Goal: Task Accomplishment & Management: Manage account settings

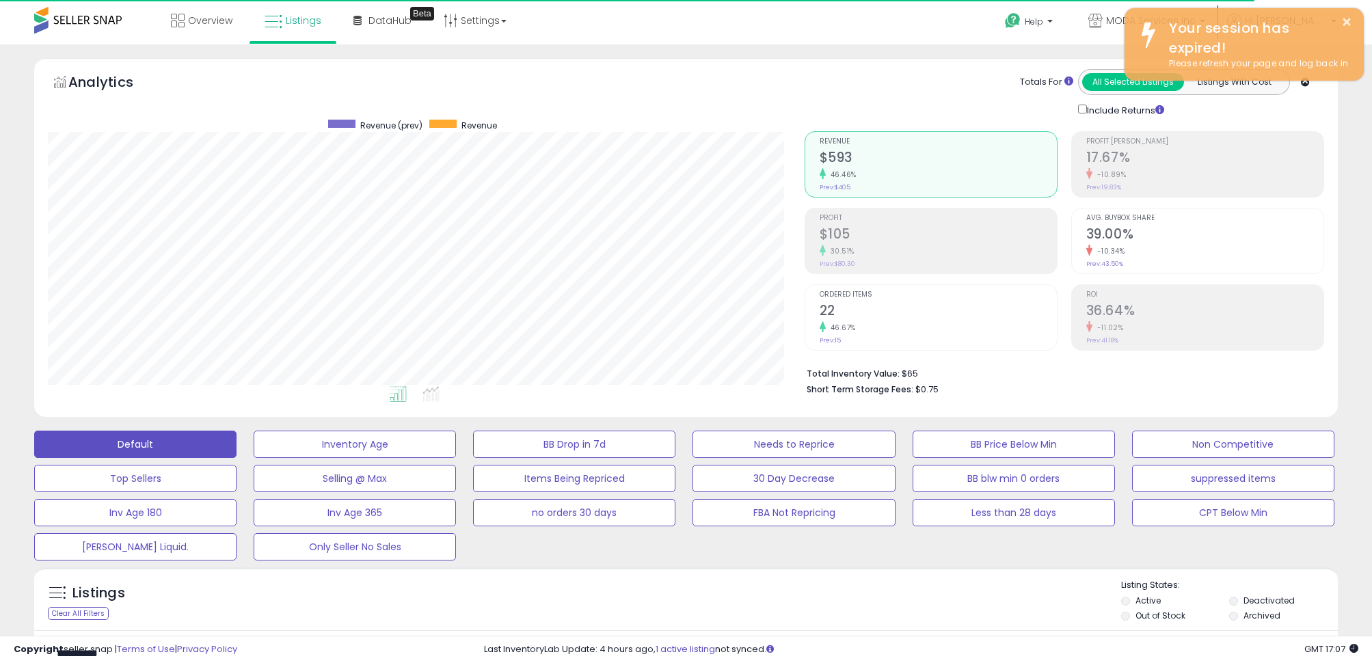
click at [773, 499] on button "FBA Not Repricing" at bounding box center [794, 512] width 202 height 27
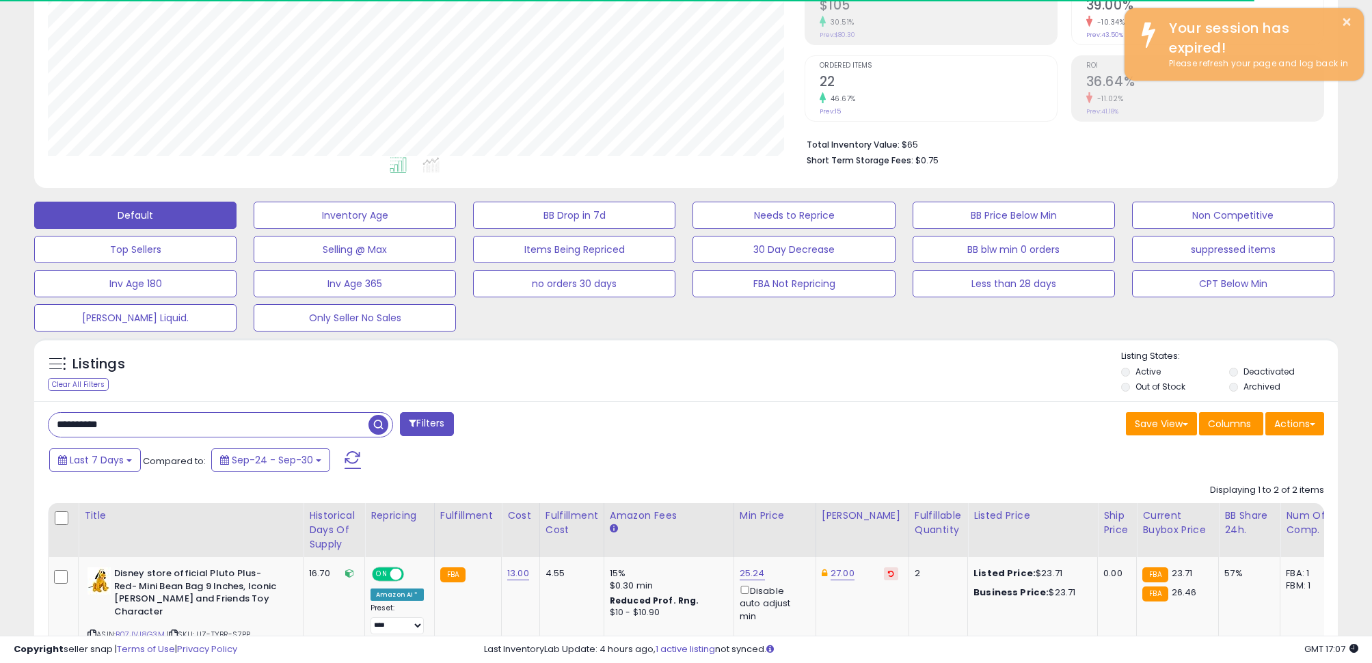
scroll to position [280, 756]
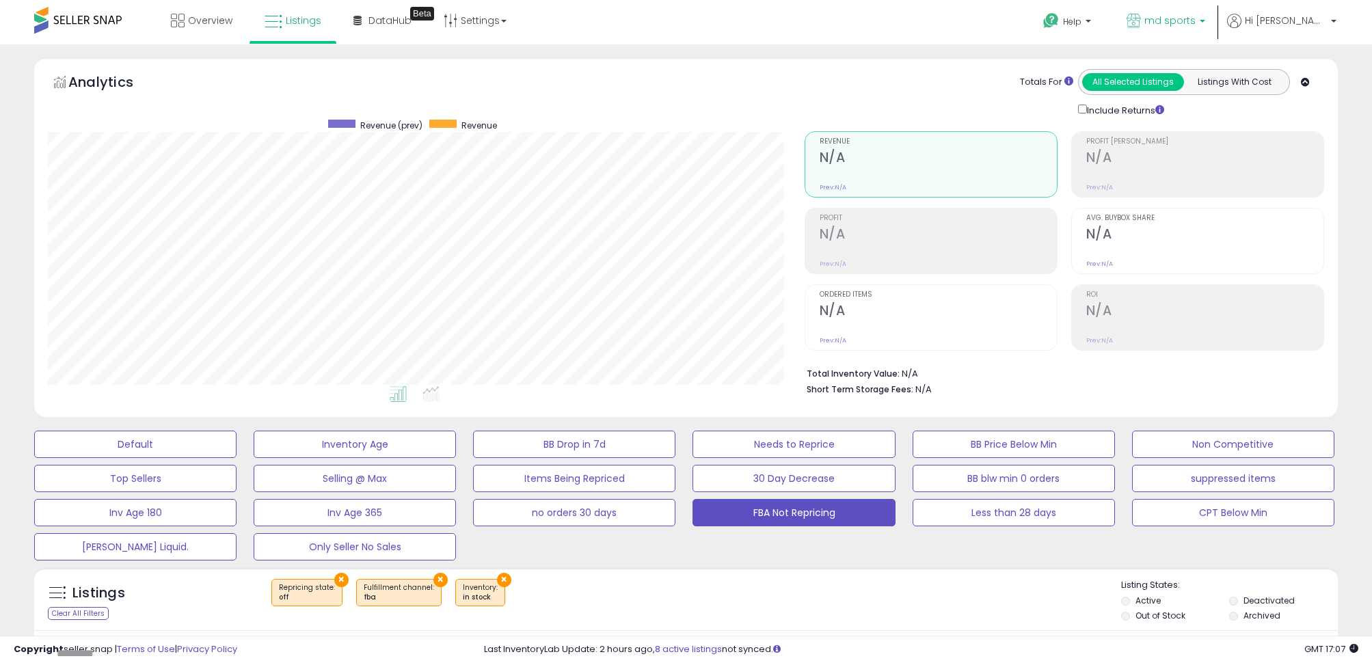
click at [1205, 29] on p "md sports" at bounding box center [1166, 22] width 79 height 17
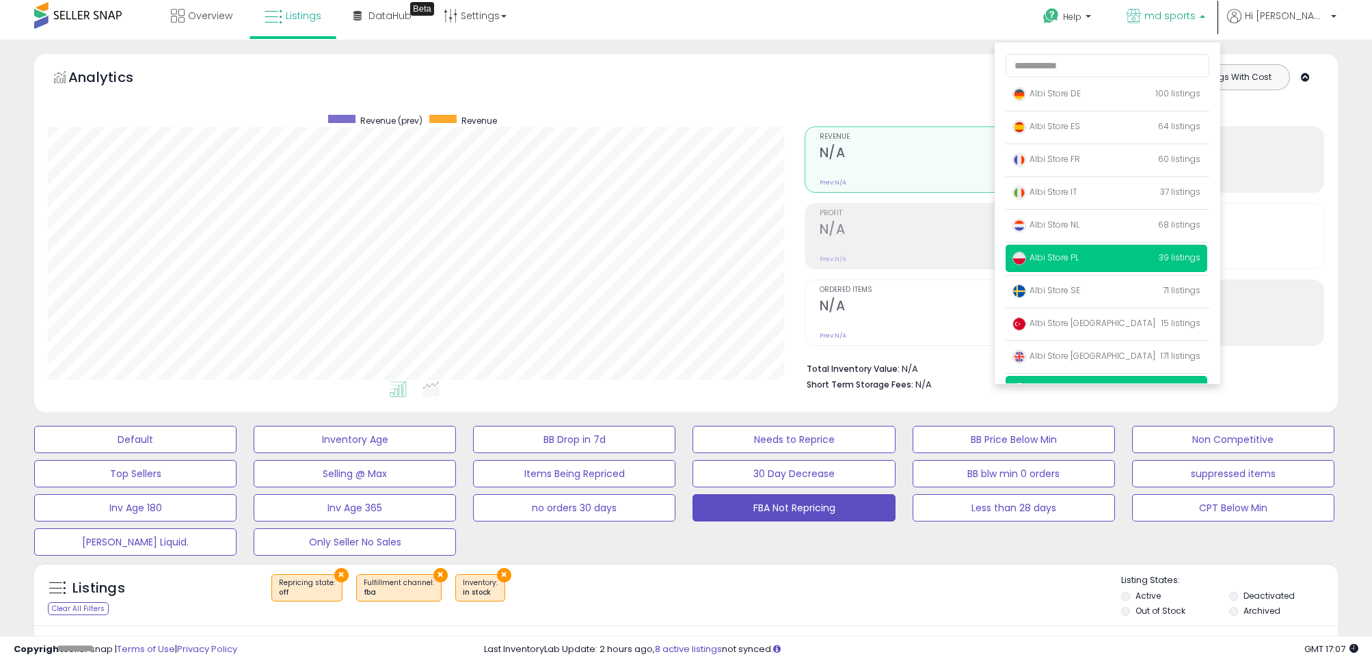
scroll to position [89, 0]
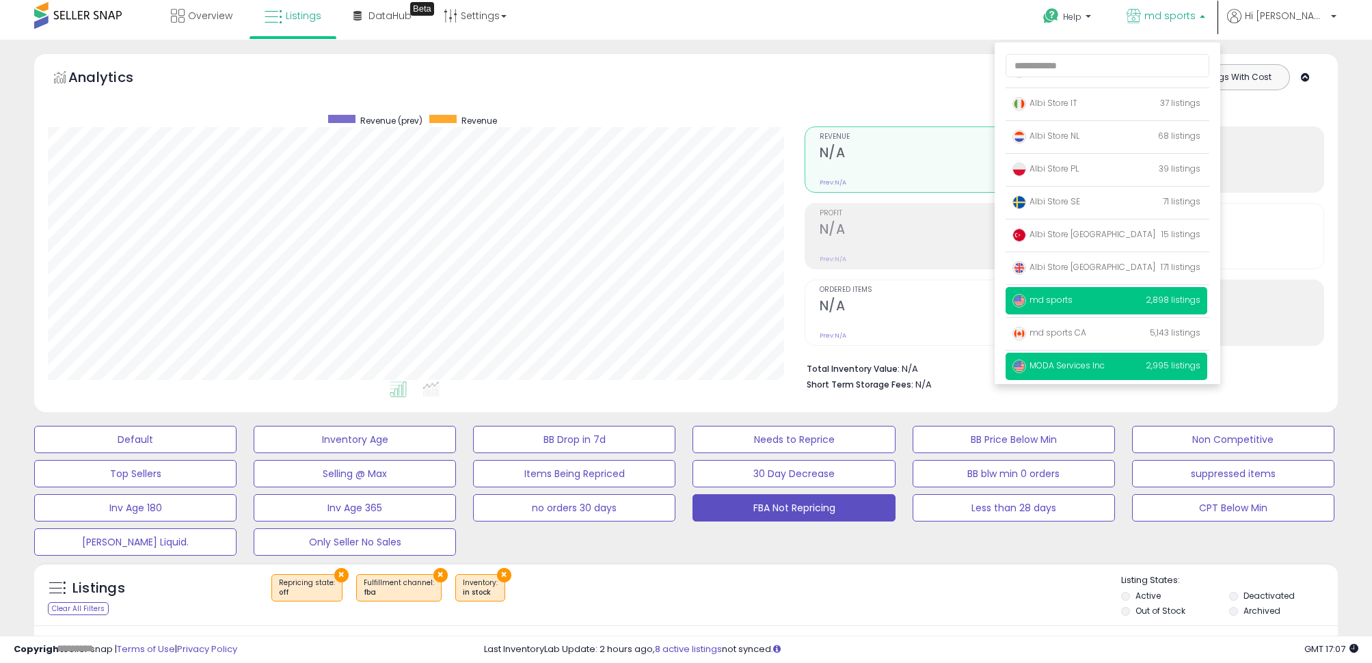
click at [1153, 362] on p "MODA Services Inc 2,995 listings" at bounding box center [1107, 366] width 202 height 27
